Goal: Contribute content

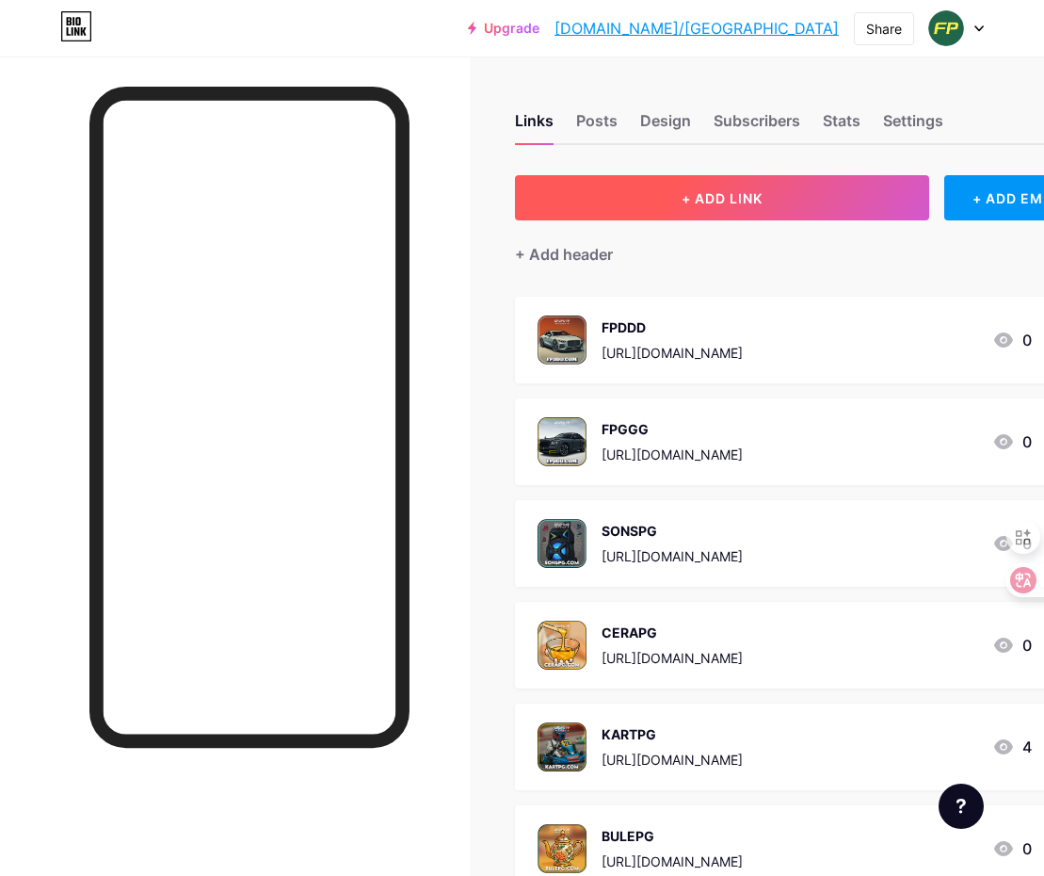
click at [668, 209] on button "+ ADD LINK" at bounding box center [722, 197] width 414 height 45
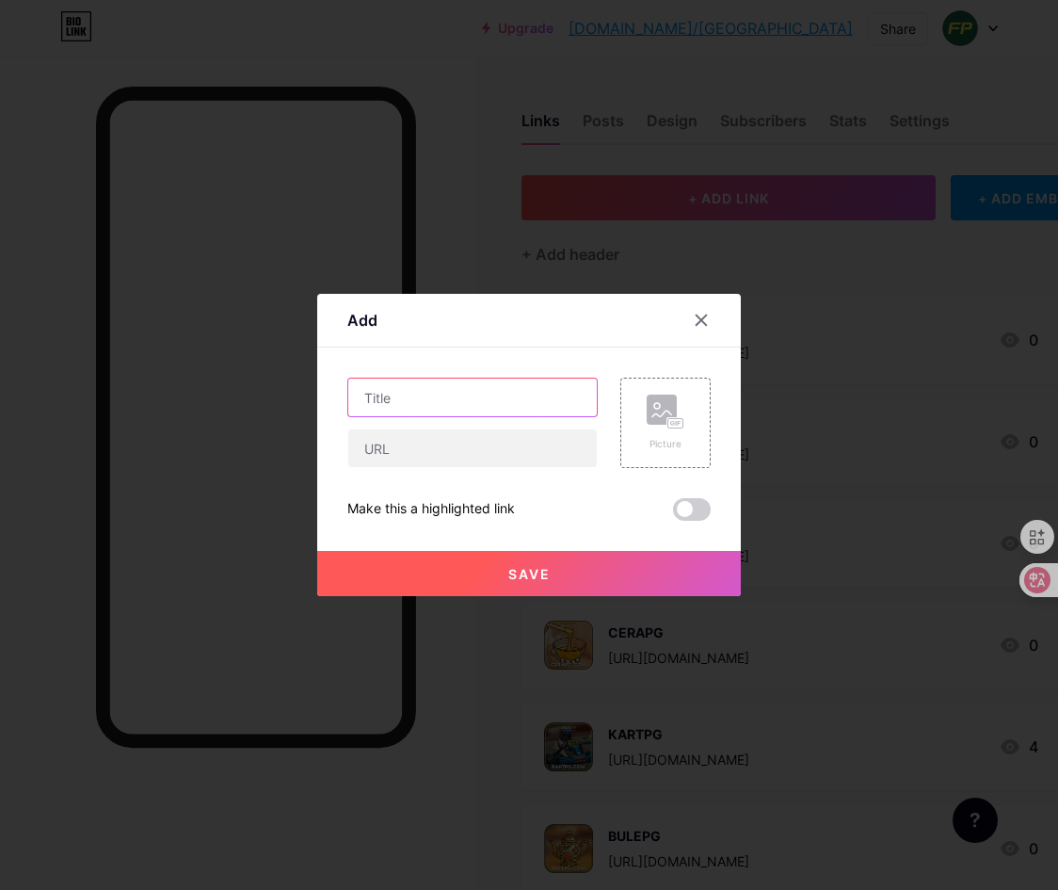
click at [426, 385] on input "text" at bounding box center [472, 398] width 249 height 38
paste input "FPMMM"
type input "FPMMM"
click at [735, 426] on div "Add Content YouTube Play YouTube video without leaving your page. ADD Vimeo Pla…" at bounding box center [529, 445] width 424 height 302
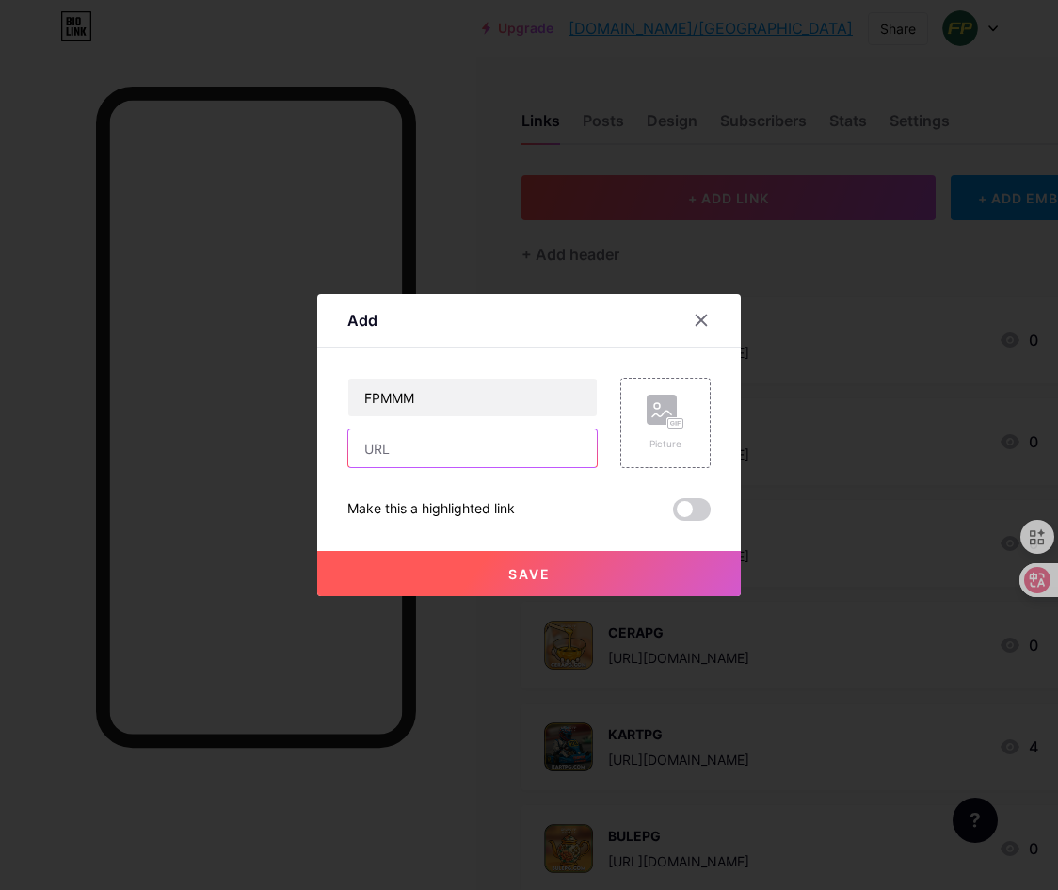
click at [466, 446] on input "text" at bounding box center [472, 448] width 249 height 38
paste input "[URL][DOMAIN_NAME]"
type input "[URL][DOMAIN_NAME]"
click at [670, 411] on rect at bounding box center [662, 410] width 30 height 30
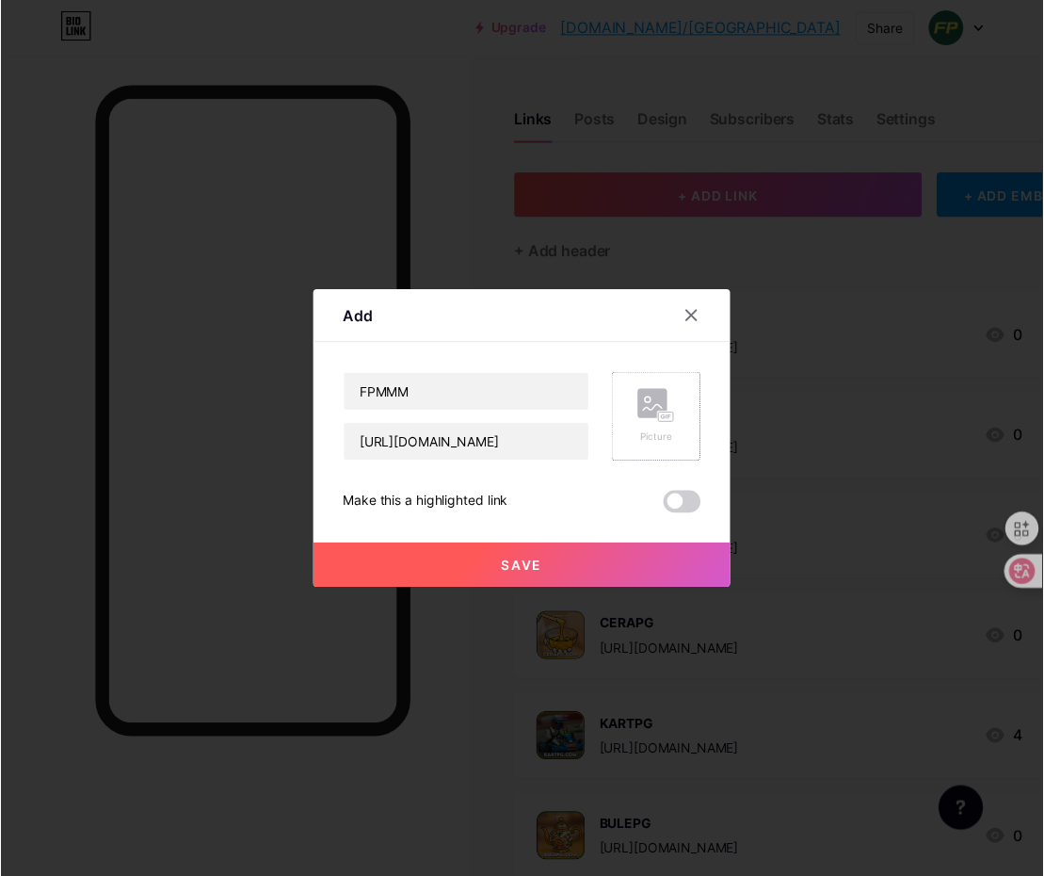
scroll to position [0, 0]
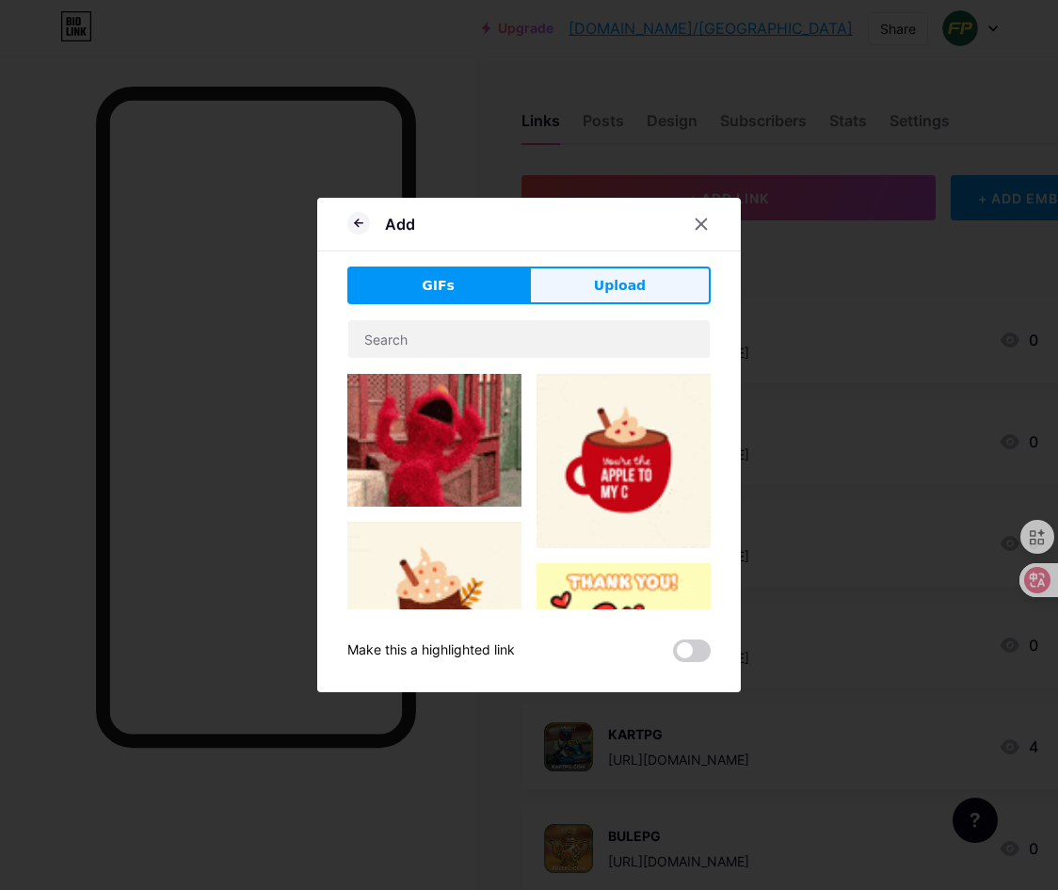
click at [629, 293] on span "Upload" at bounding box center [620, 286] width 52 height 20
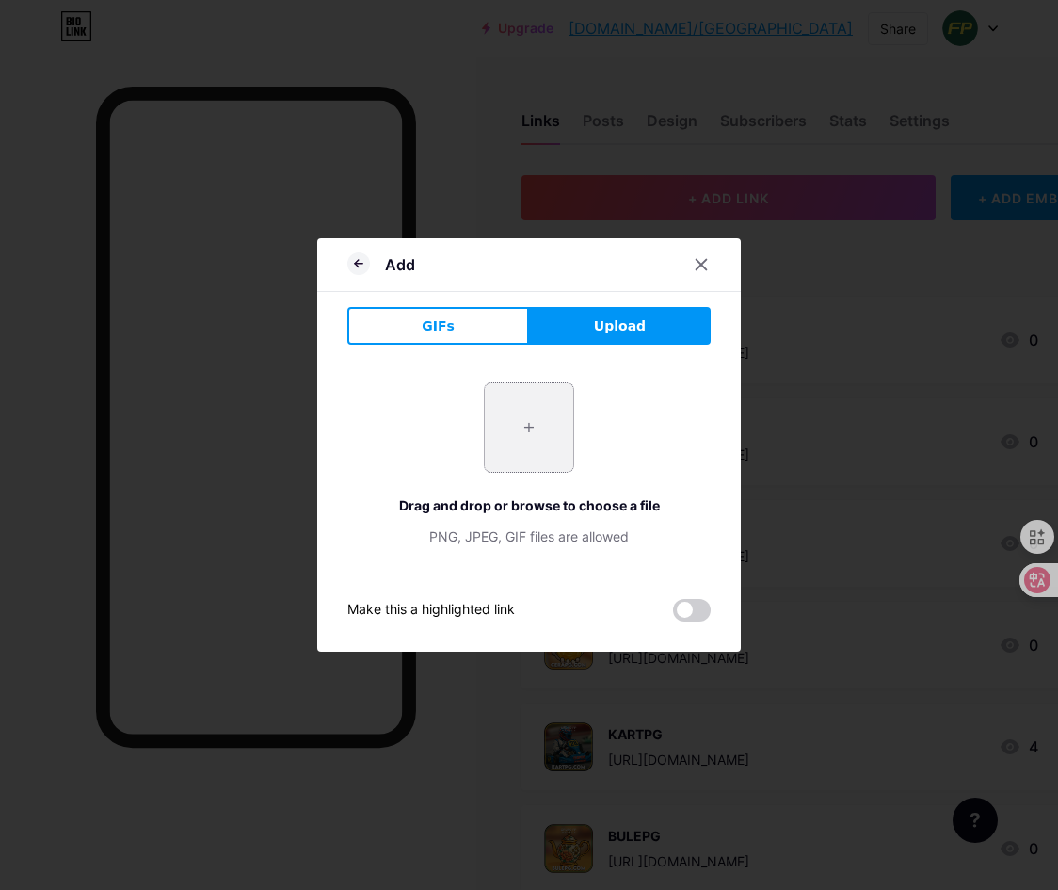
click at [553, 423] on input "file" at bounding box center [529, 427] width 89 height 89
type input "C:\fakepath\1.png"
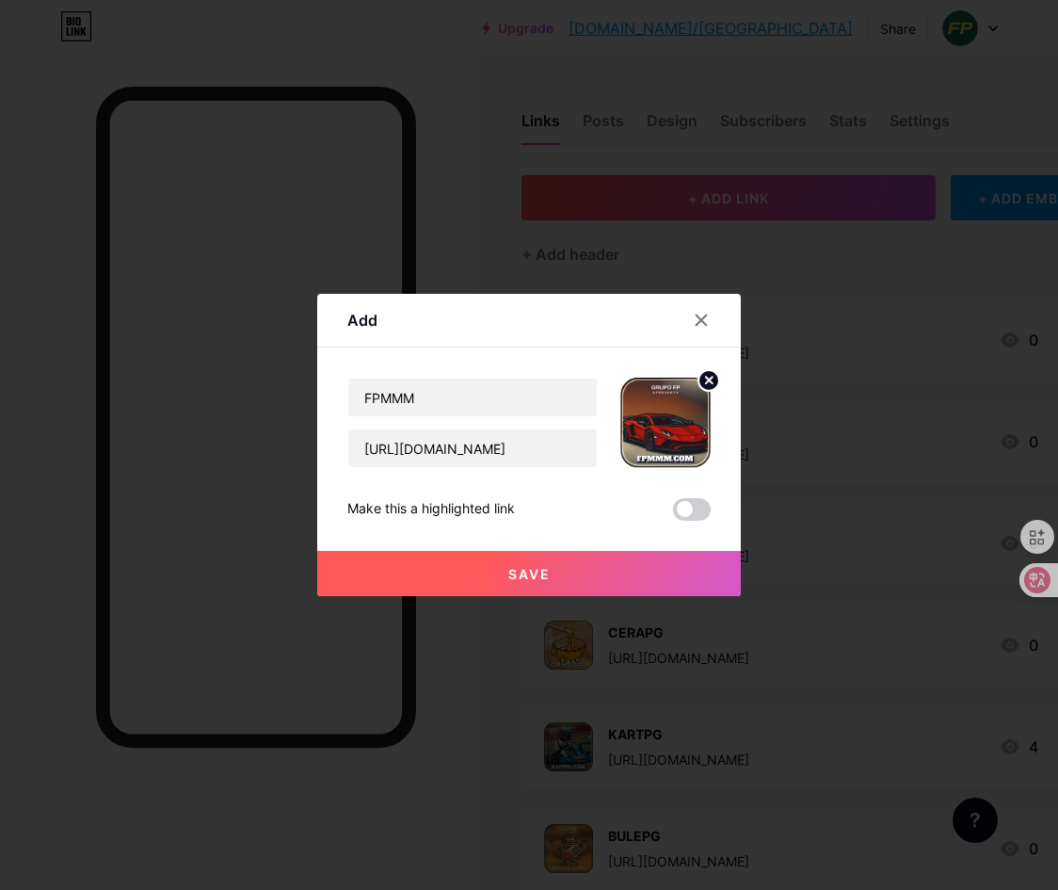
click at [574, 569] on button "Save" at bounding box center [529, 573] width 424 height 45
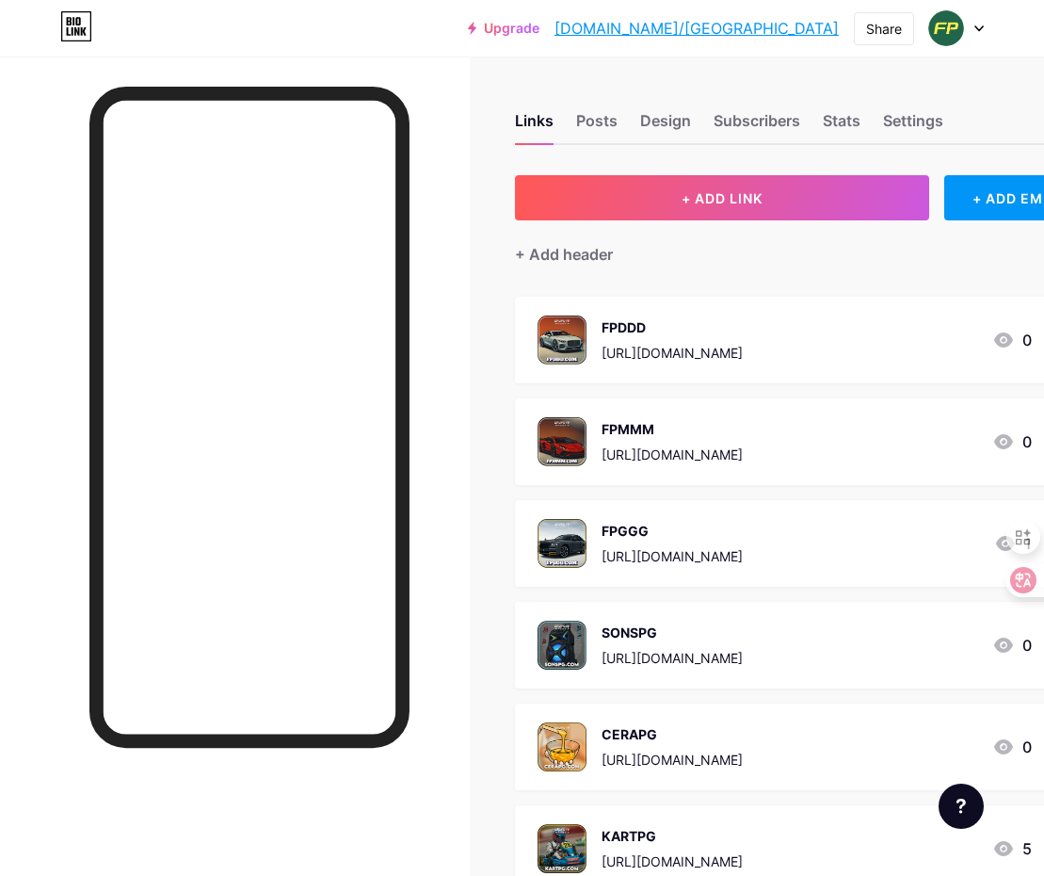
scroll to position [0, 141]
